Goal: Communication & Community: Share content

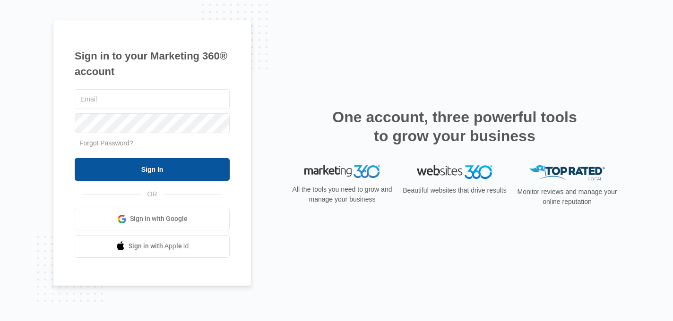
type input "[PERSON_NAME][EMAIL_ADDRESS][DOMAIN_NAME]"
click at [179, 170] on input "Sign In" at bounding box center [152, 169] width 155 height 23
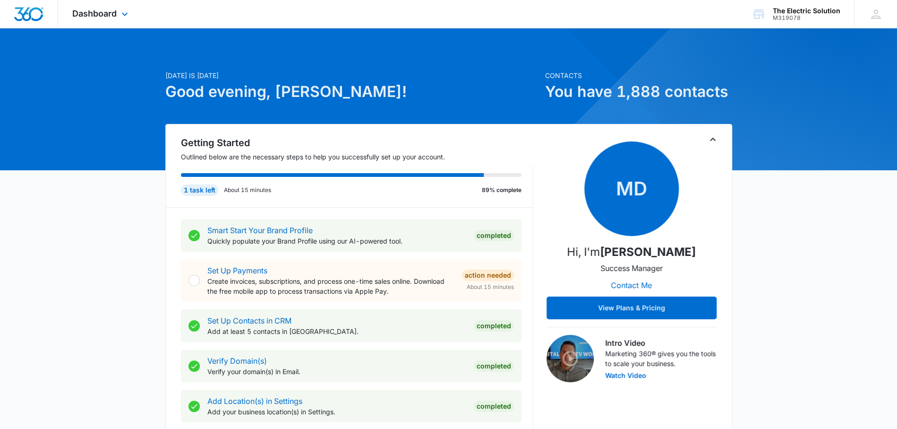
click at [117, 14] on div "Dashboard Apps Reputation Websites Forms CRM Email Social Payments POS Content …" at bounding box center [101, 14] width 86 height 28
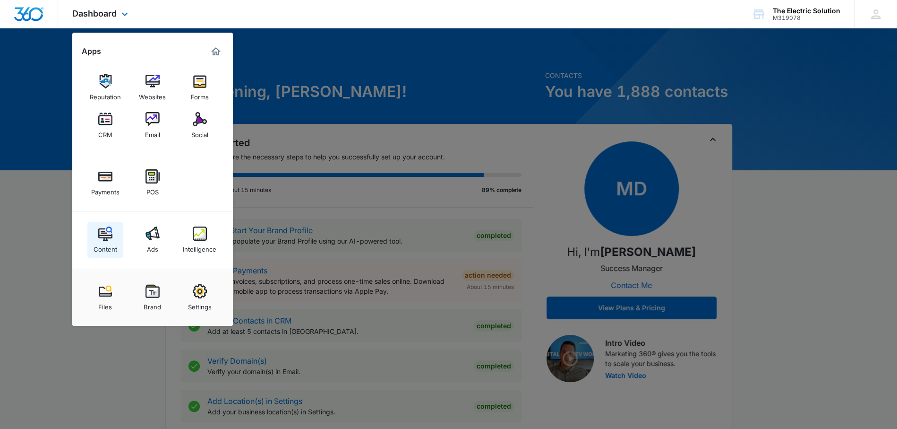
click at [101, 238] on img at bounding box center [105, 233] width 14 height 14
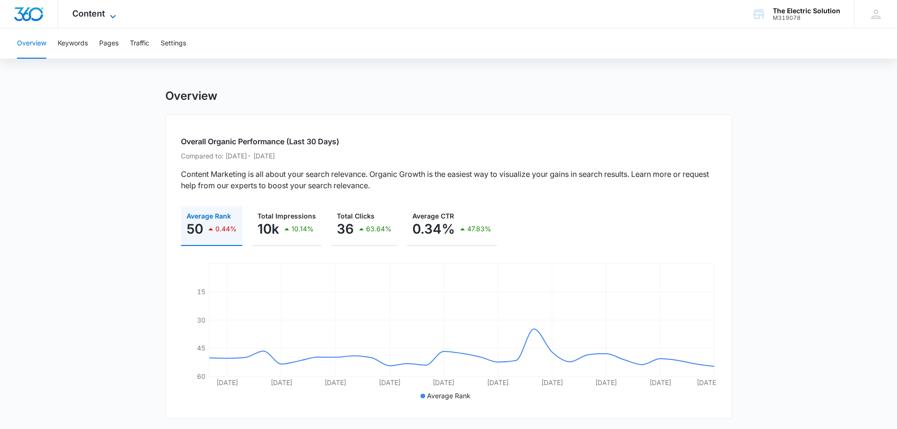
click at [100, 17] on span "Content" at bounding box center [88, 14] width 33 height 10
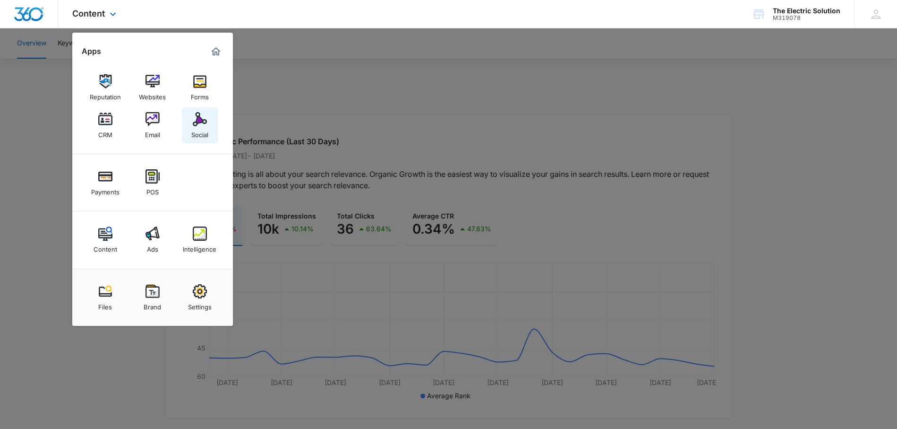
click at [189, 124] on link "Social" at bounding box center [200, 125] width 36 height 36
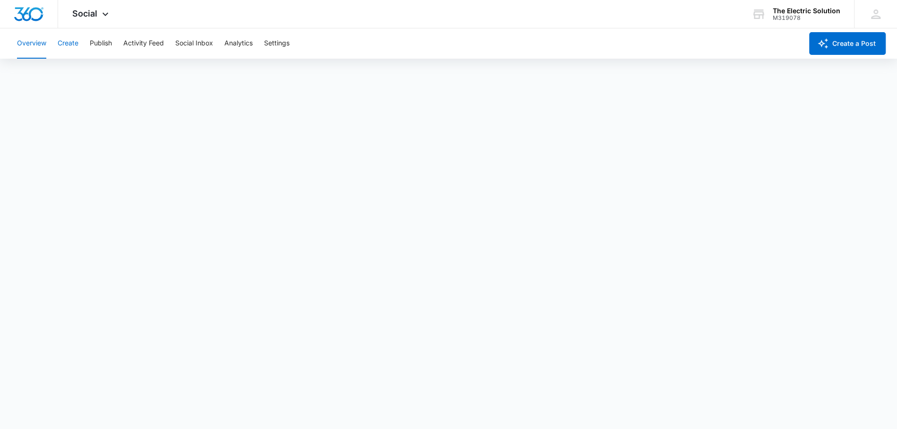
click at [69, 44] on button "Create" at bounding box center [68, 43] width 21 height 30
